Goal: Answer question/provide support: Share knowledge or assist other users

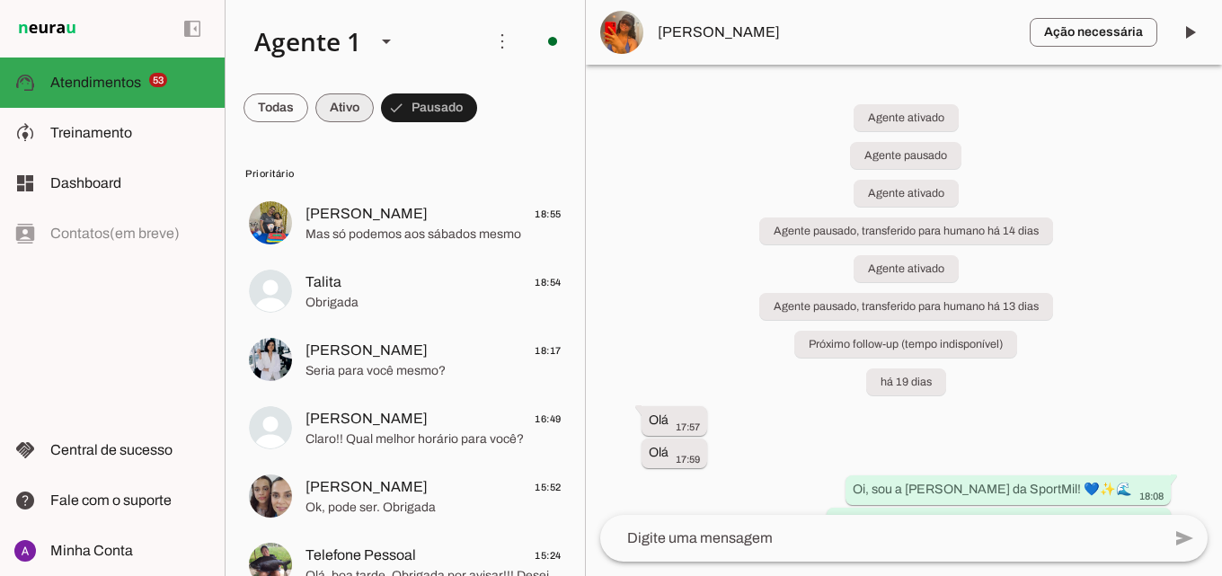
drag, startPoint x: 340, startPoint y: 110, endPoint x: 330, endPoint y: 105, distance: 10.9
click at [308, 110] on span at bounding box center [276, 107] width 65 height 43
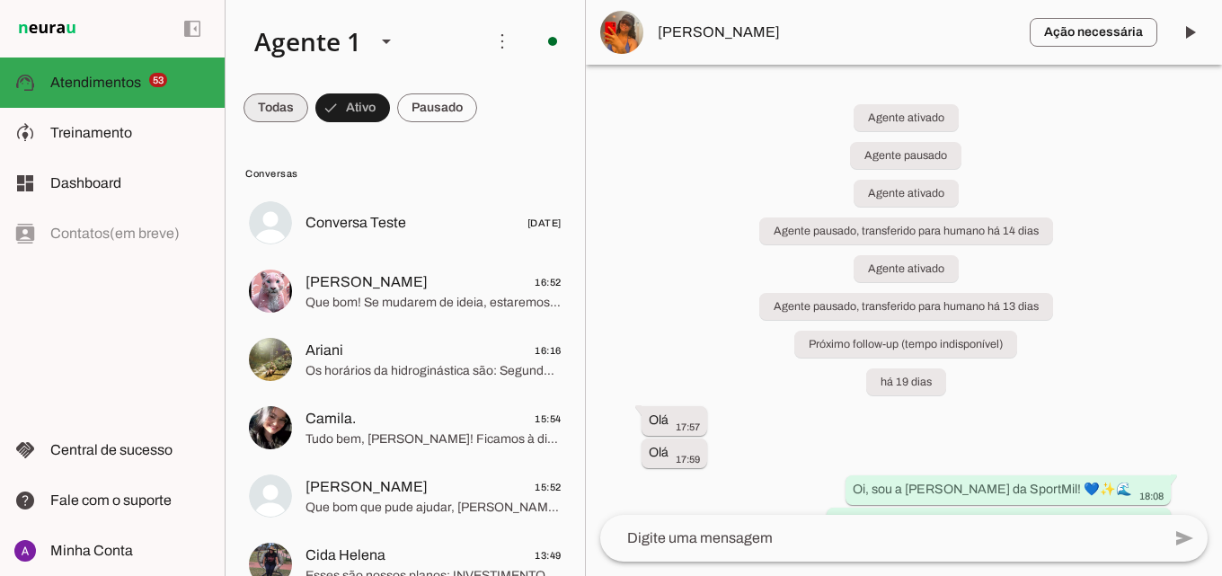
click at [294, 101] on span at bounding box center [276, 107] width 65 height 43
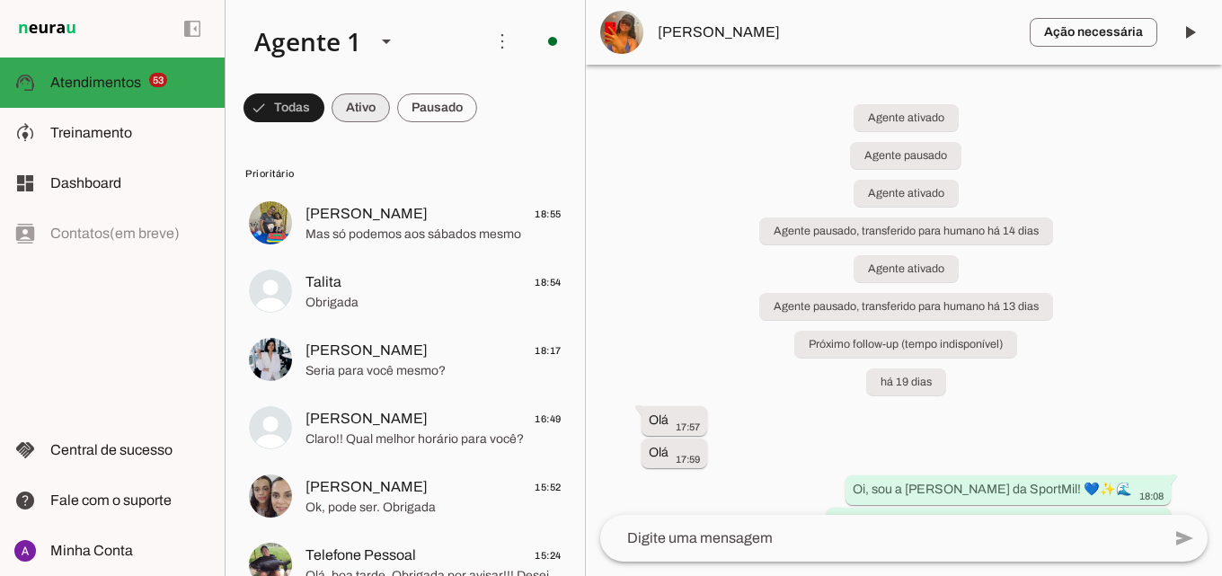
drag, startPoint x: 373, startPoint y: 119, endPoint x: 359, endPoint y: 112, distance: 14.9
click at [324, 118] on span at bounding box center [284, 107] width 81 height 43
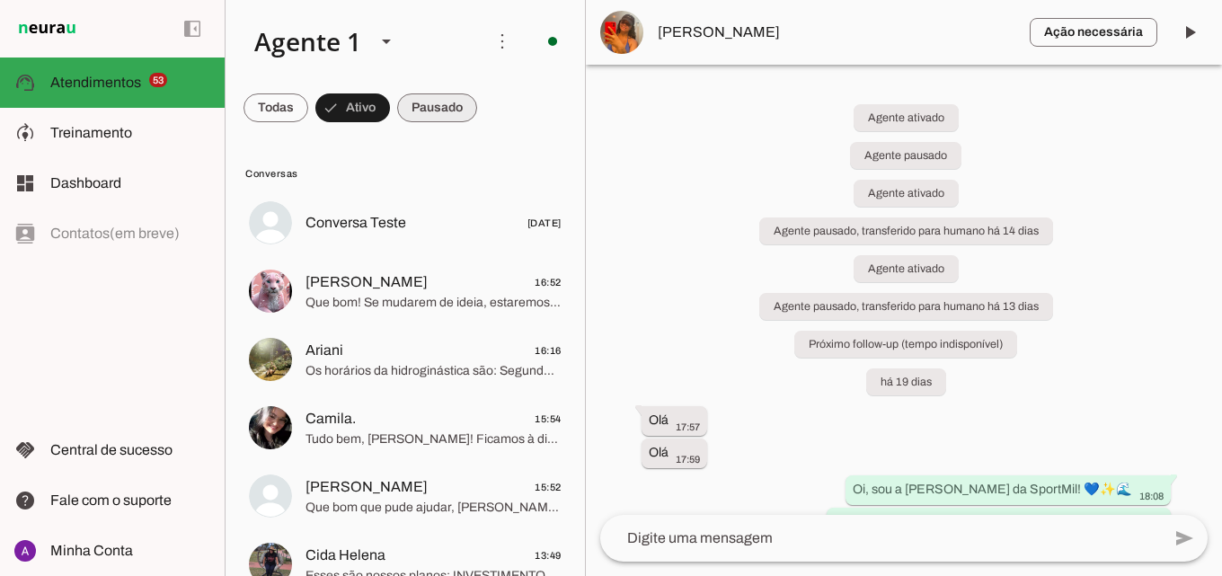
click at [308, 119] on span at bounding box center [276, 107] width 65 height 43
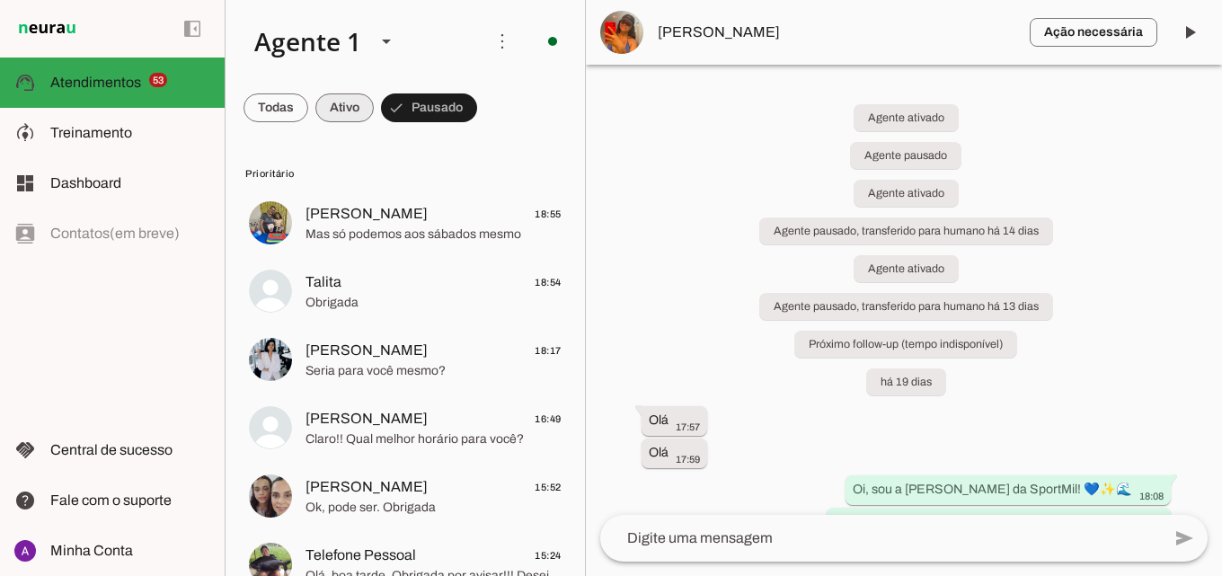
click at [308, 103] on span at bounding box center [276, 107] width 65 height 43
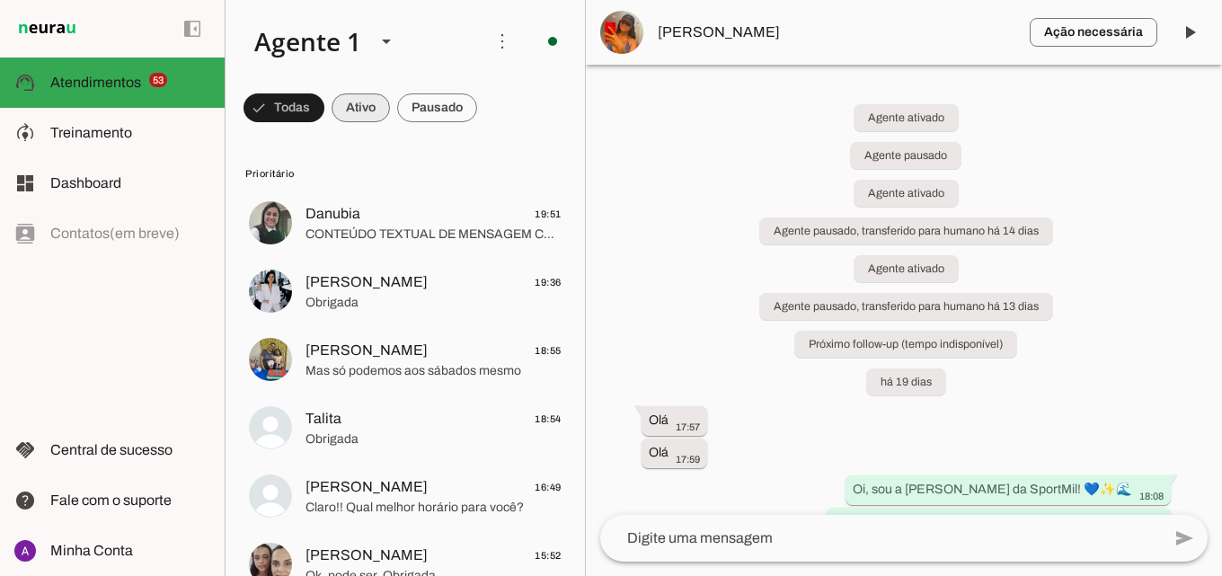
click at [324, 93] on span at bounding box center [284, 107] width 81 height 43
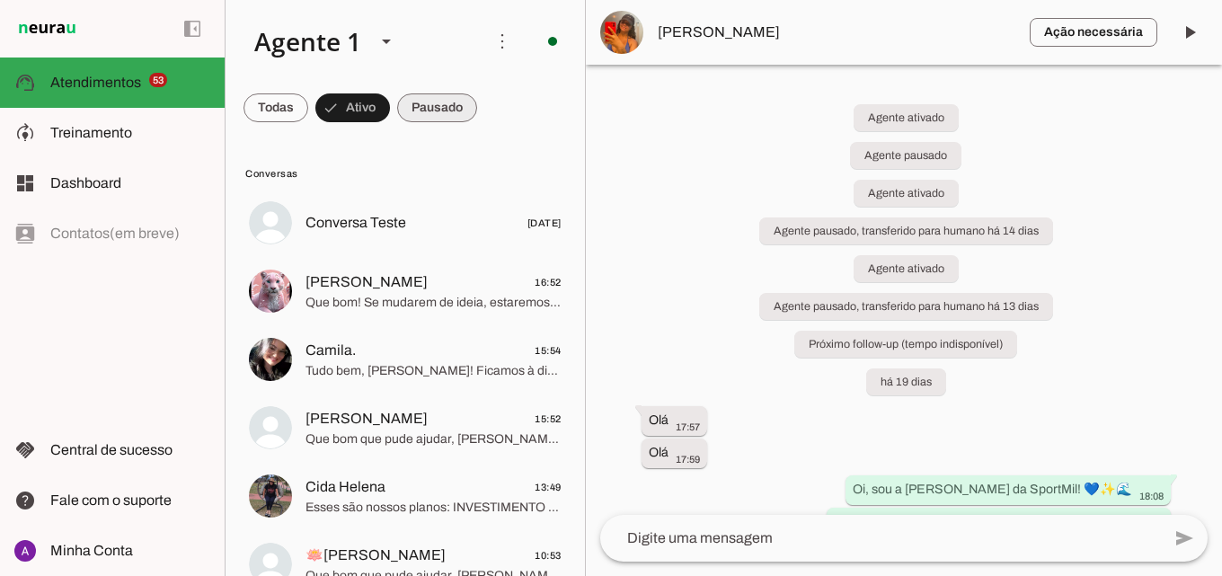
click at [308, 102] on span at bounding box center [276, 107] width 65 height 43
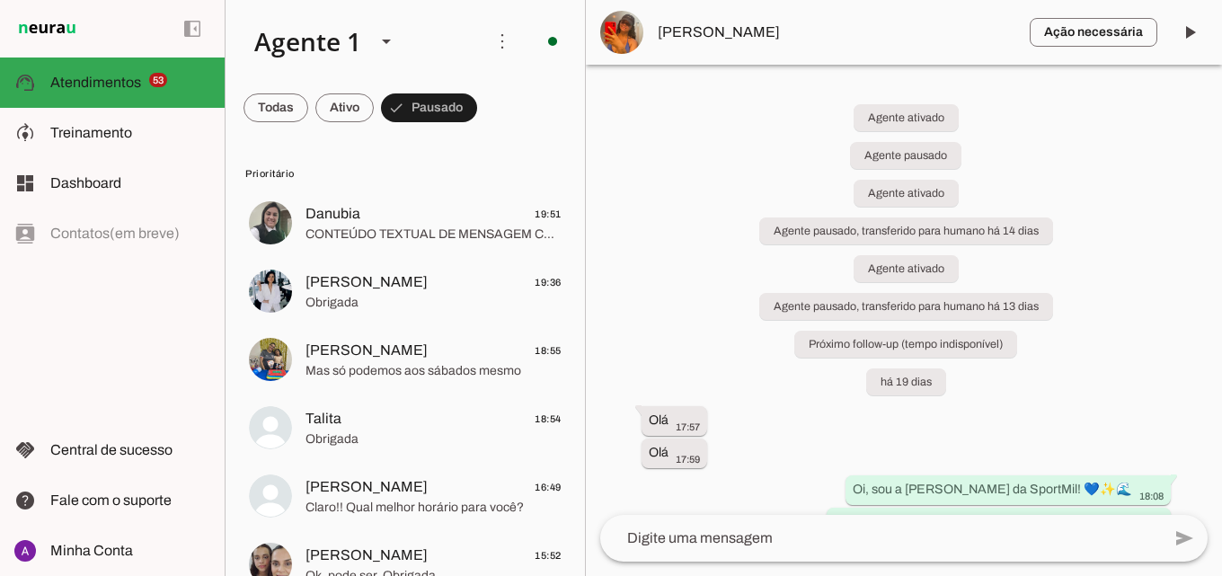
click at [308, 126] on span at bounding box center [276, 107] width 65 height 43
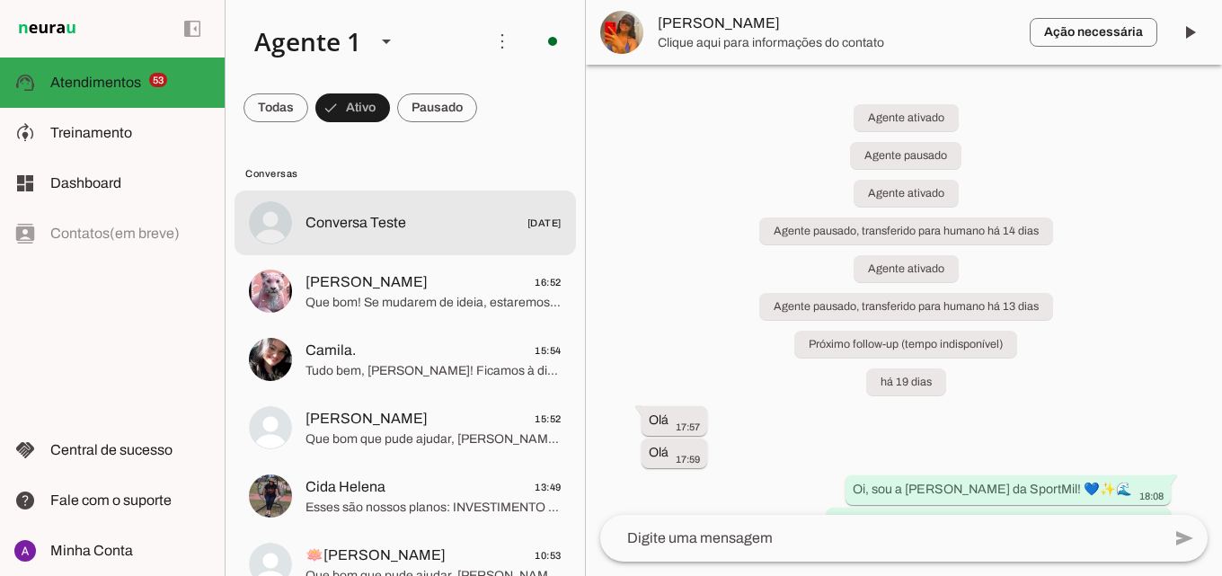
scroll to position [180, 0]
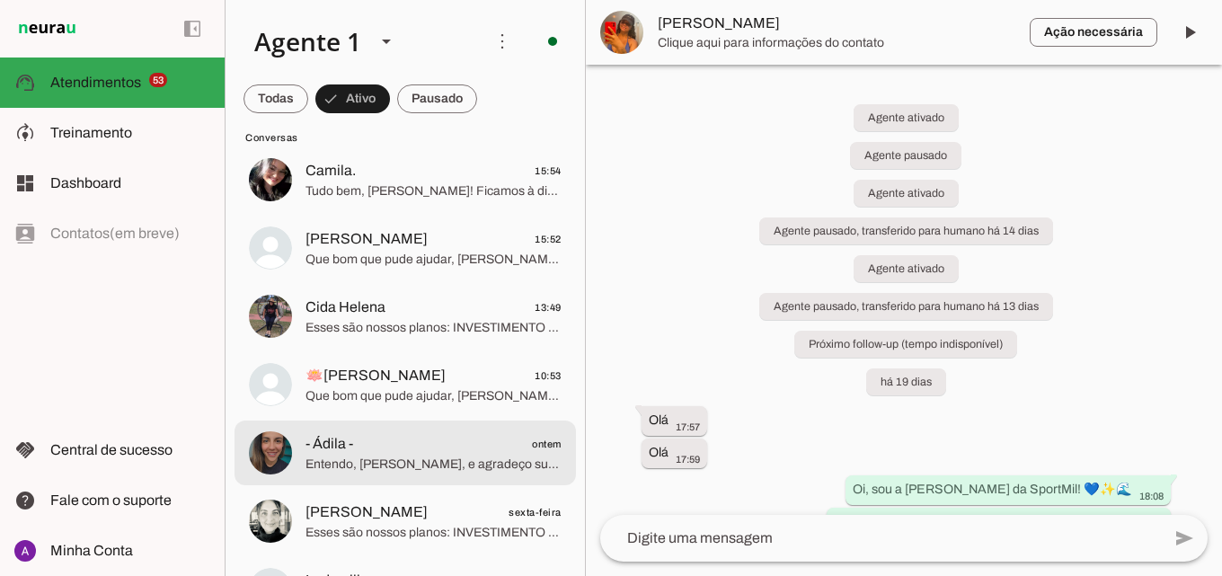
click at [490, 458] on span "Entendo, [PERSON_NAME], e agradeço sua sinceridade. Se mudar de ideia, estamos …" at bounding box center [434, 465] width 256 height 18
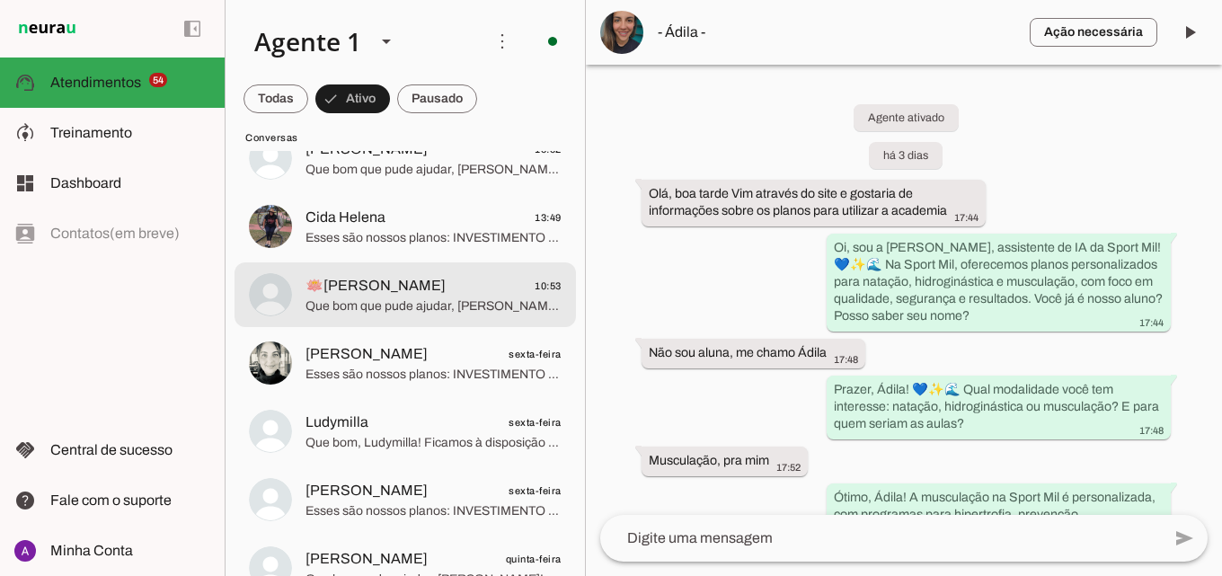
scroll to position [359, 0]
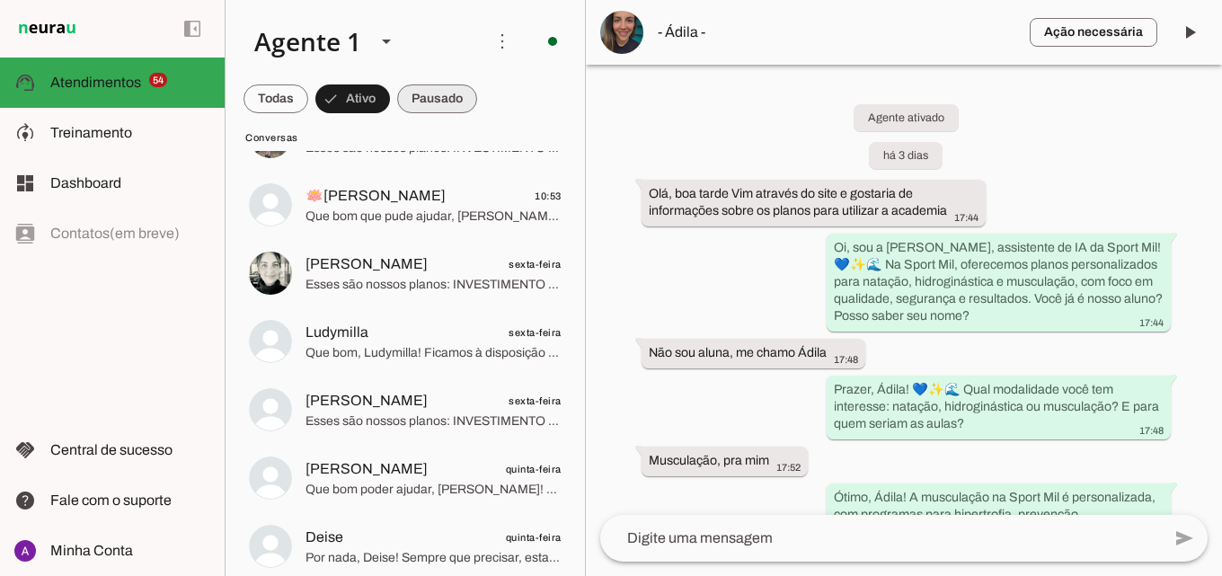
click at [308, 111] on span at bounding box center [276, 98] width 65 height 43
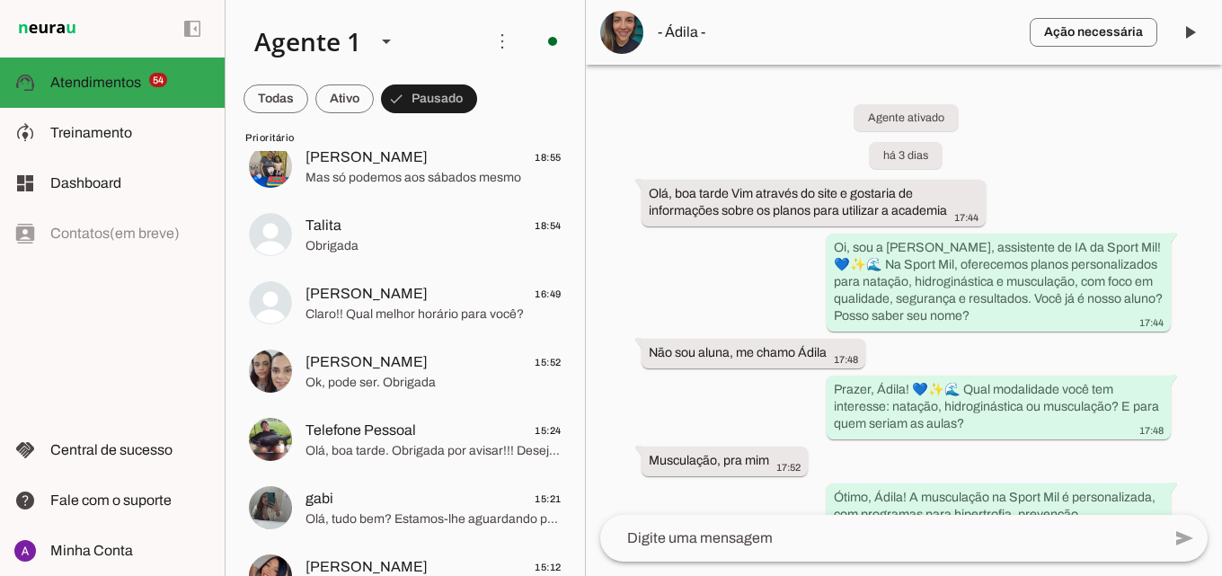
scroll to position [0, 0]
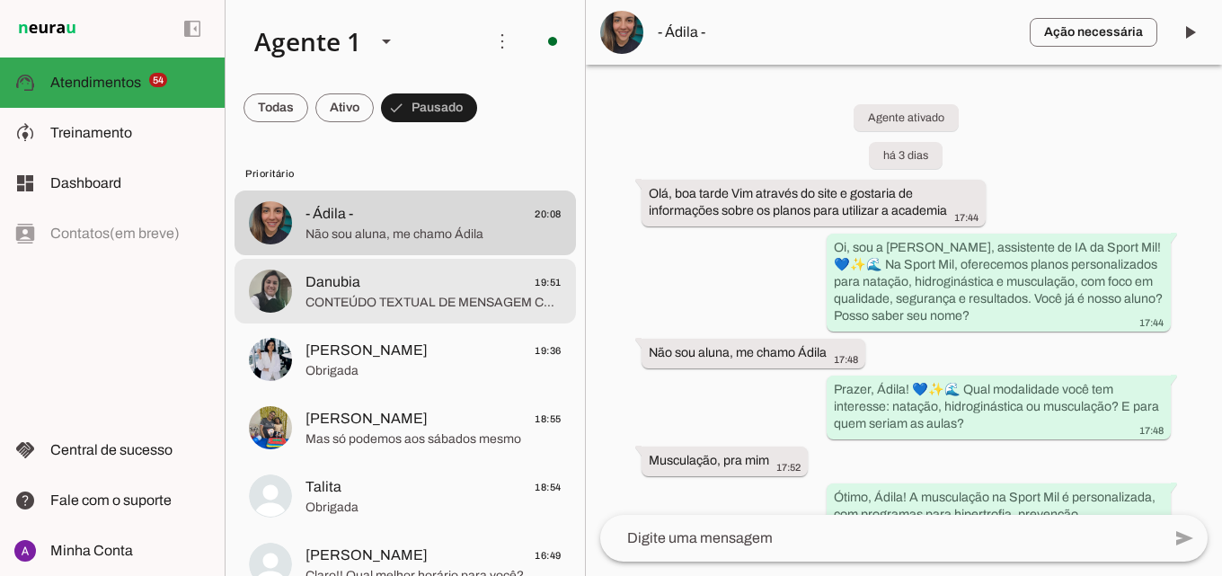
click at [500, 300] on span "CONTEÚDO TEXTUAL DE MENSAGEM COM IMAGEM (URL https://f004.backblazeb2.com/file/…" at bounding box center [434, 303] width 256 height 18
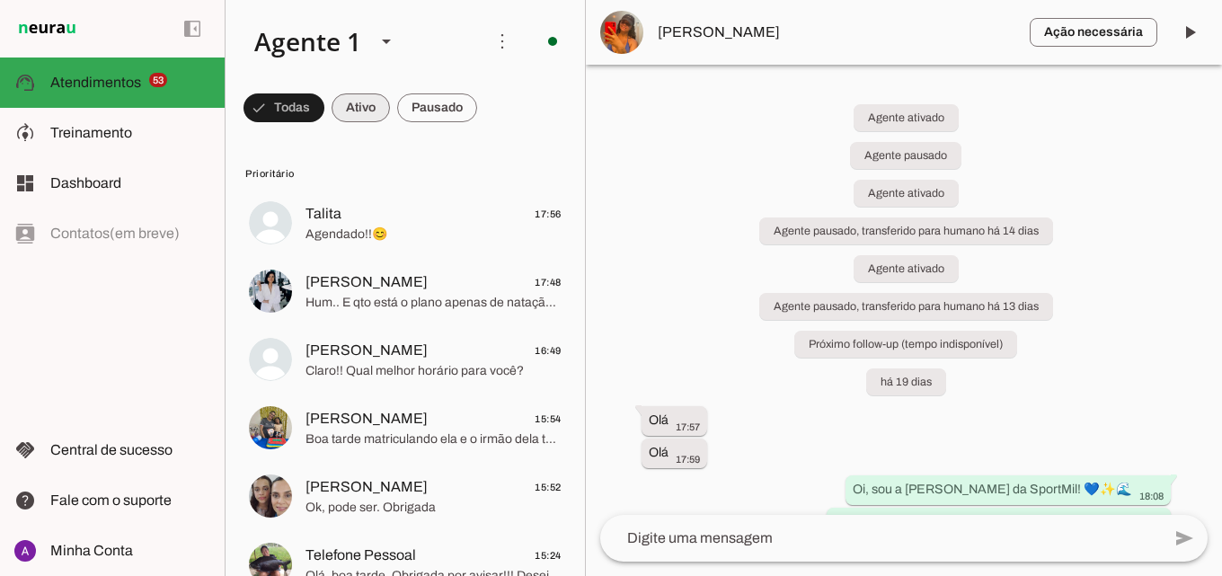
click at [324, 100] on span at bounding box center [284, 107] width 81 height 43
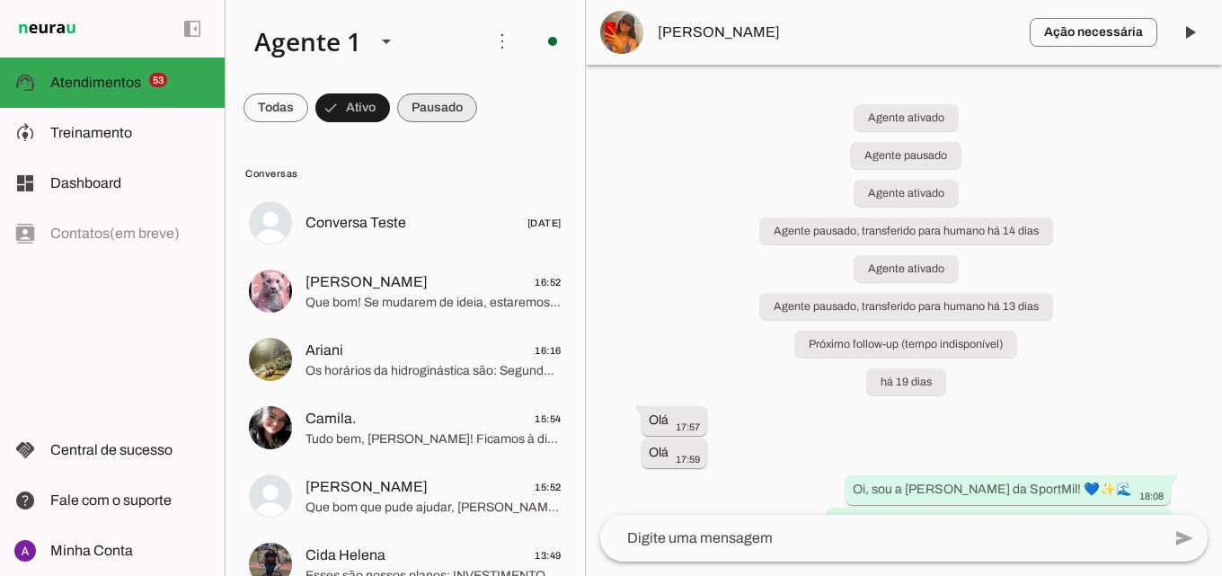
click at [308, 112] on span at bounding box center [276, 107] width 65 height 43
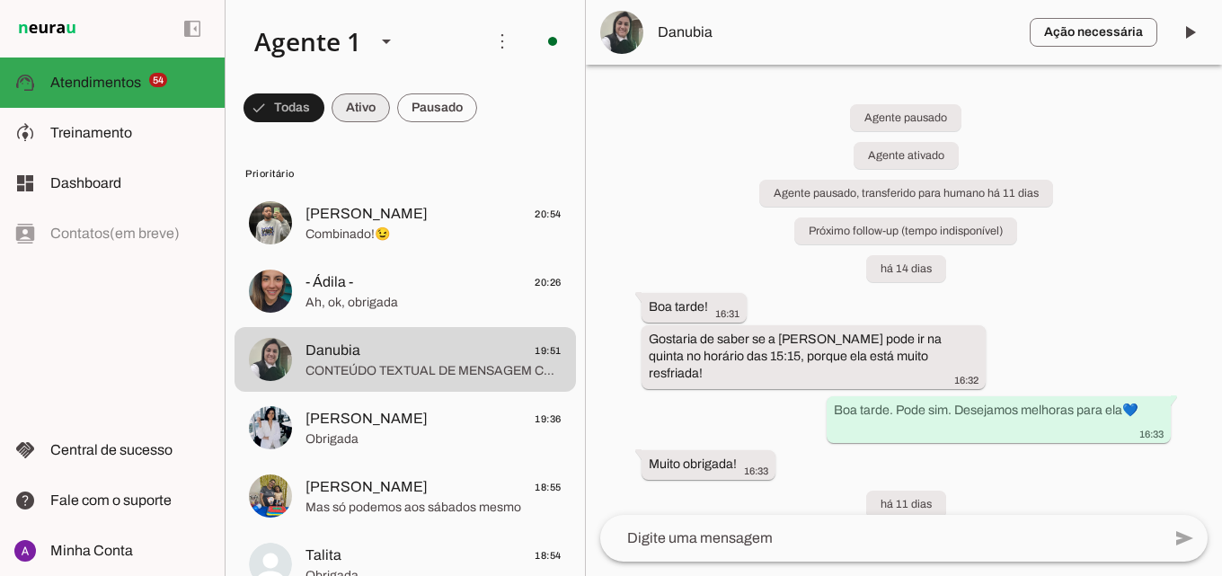
click at [324, 125] on span at bounding box center [284, 107] width 81 height 43
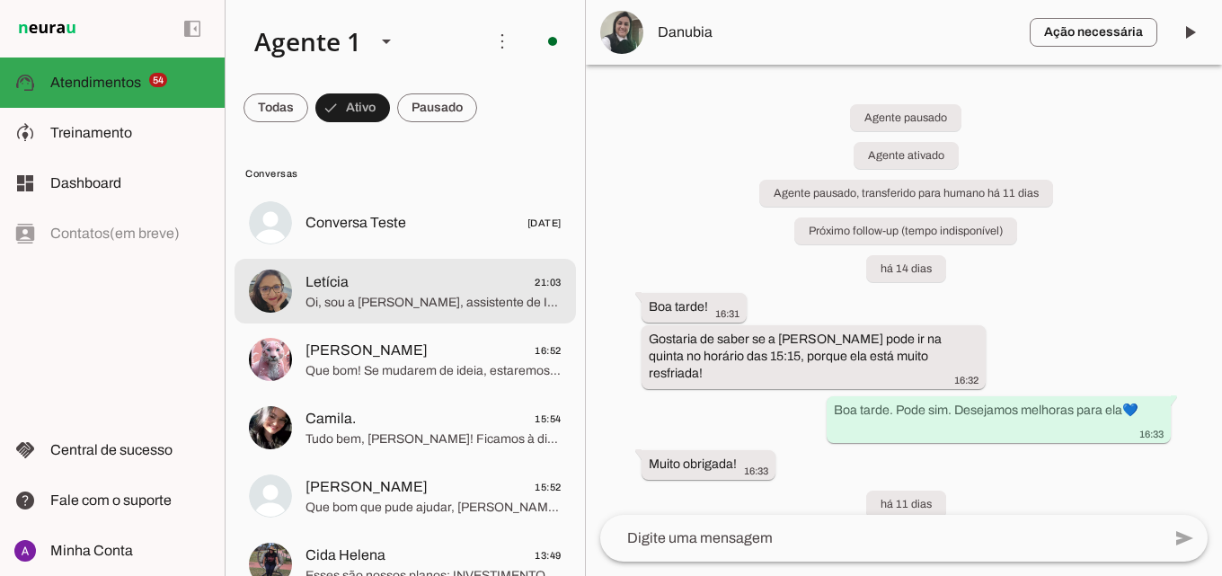
click at [408, 286] on span "Letícia 21:03" at bounding box center [434, 282] width 256 height 22
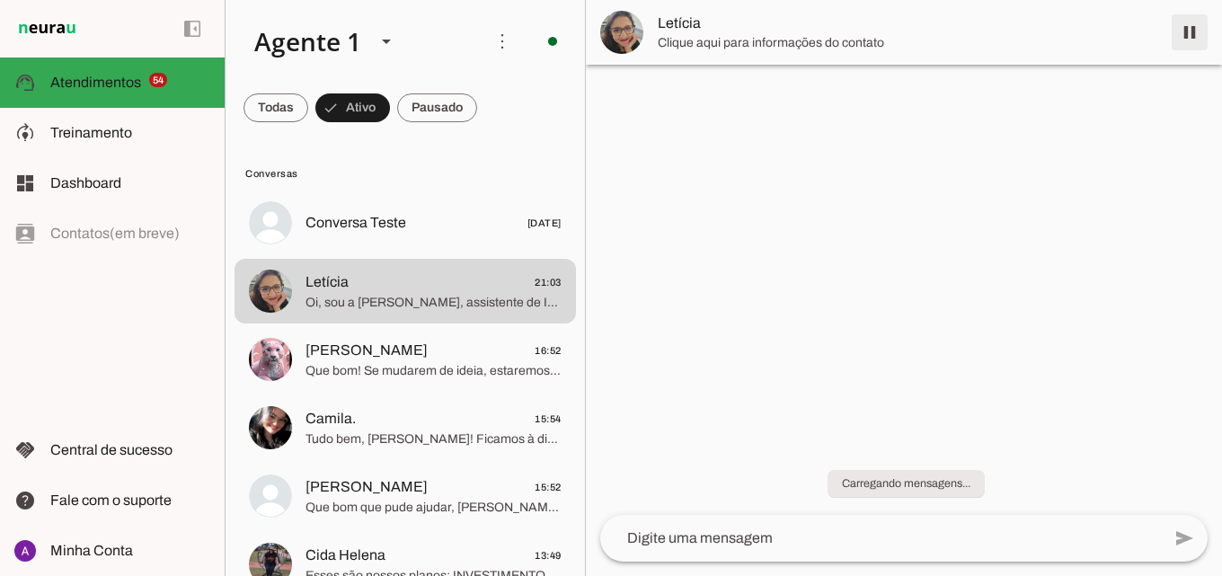
click at [1178, 31] on span at bounding box center [1189, 32] width 43 height 43
